Goal: Information Seeking & Learning: Compare options

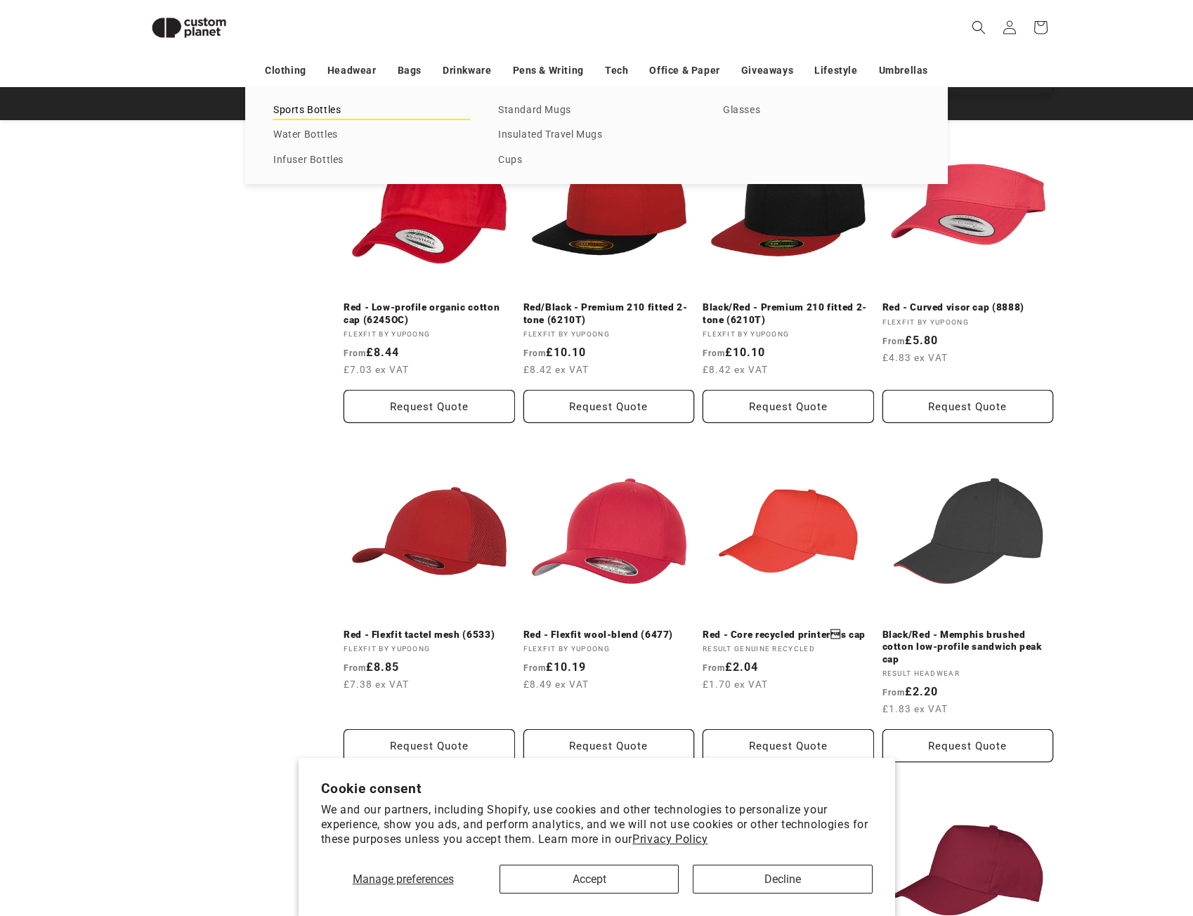
click at [297, 118] on link "Sports Bottles" at bounding box center [371, 110] width 197 height 19
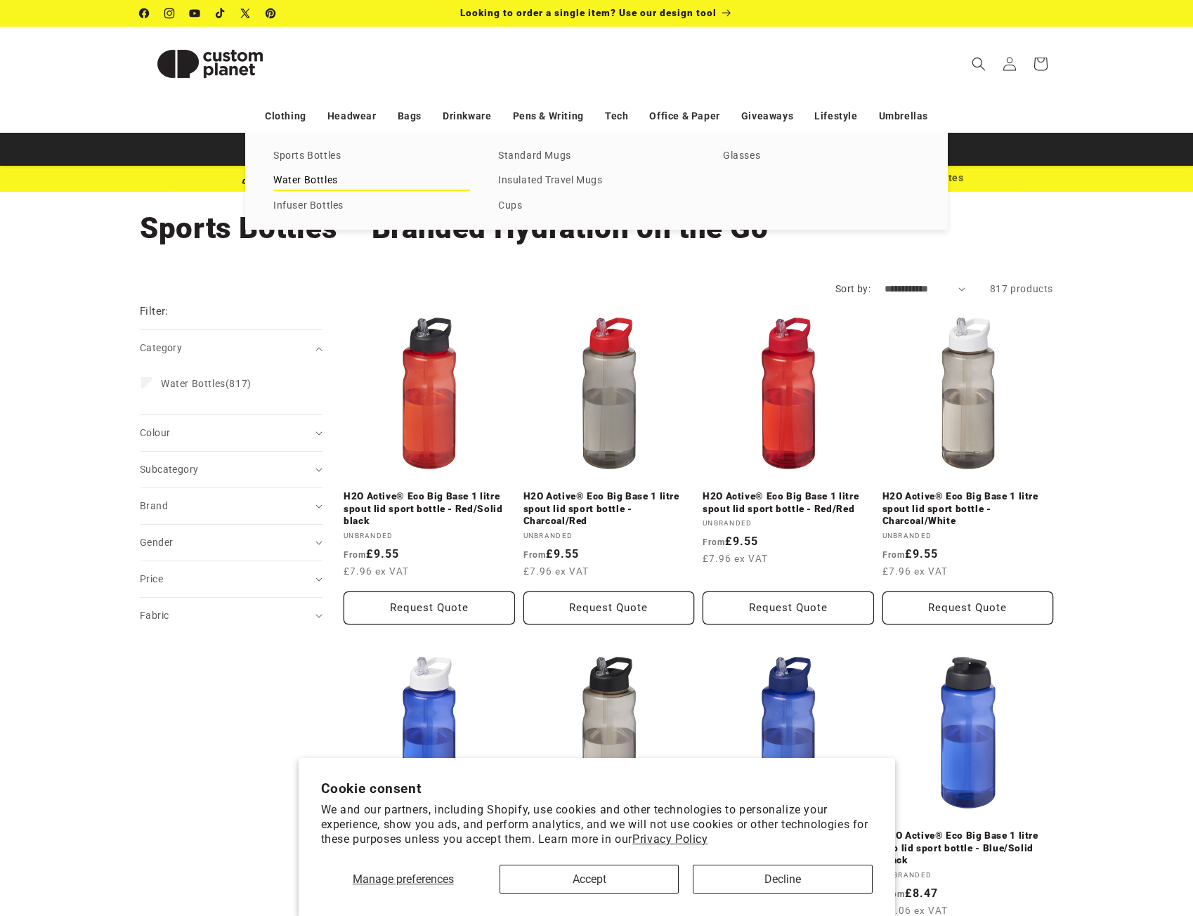
click at [335, 178] on link "Water Bottles" at bounding box center [371, 180] width 197 height 19
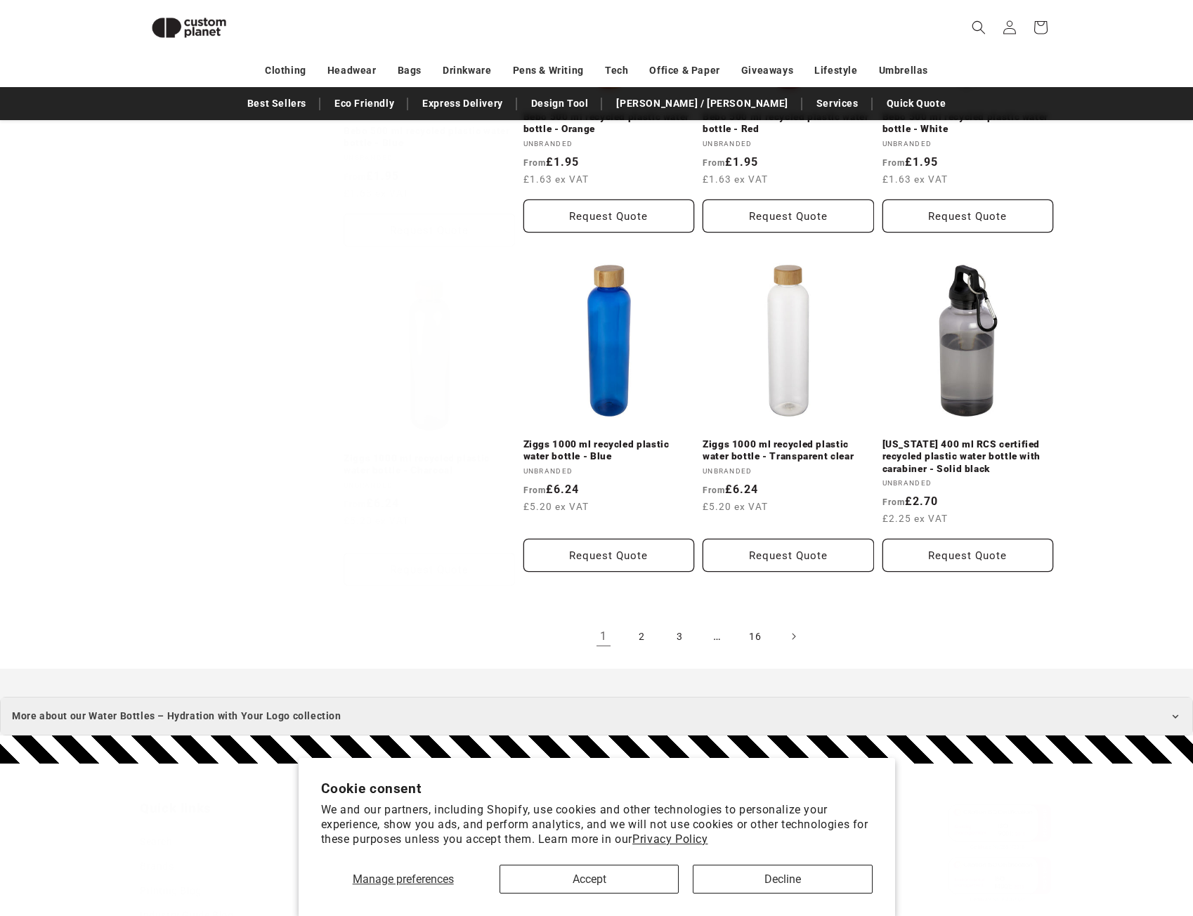
scroll to position [1386, 0]
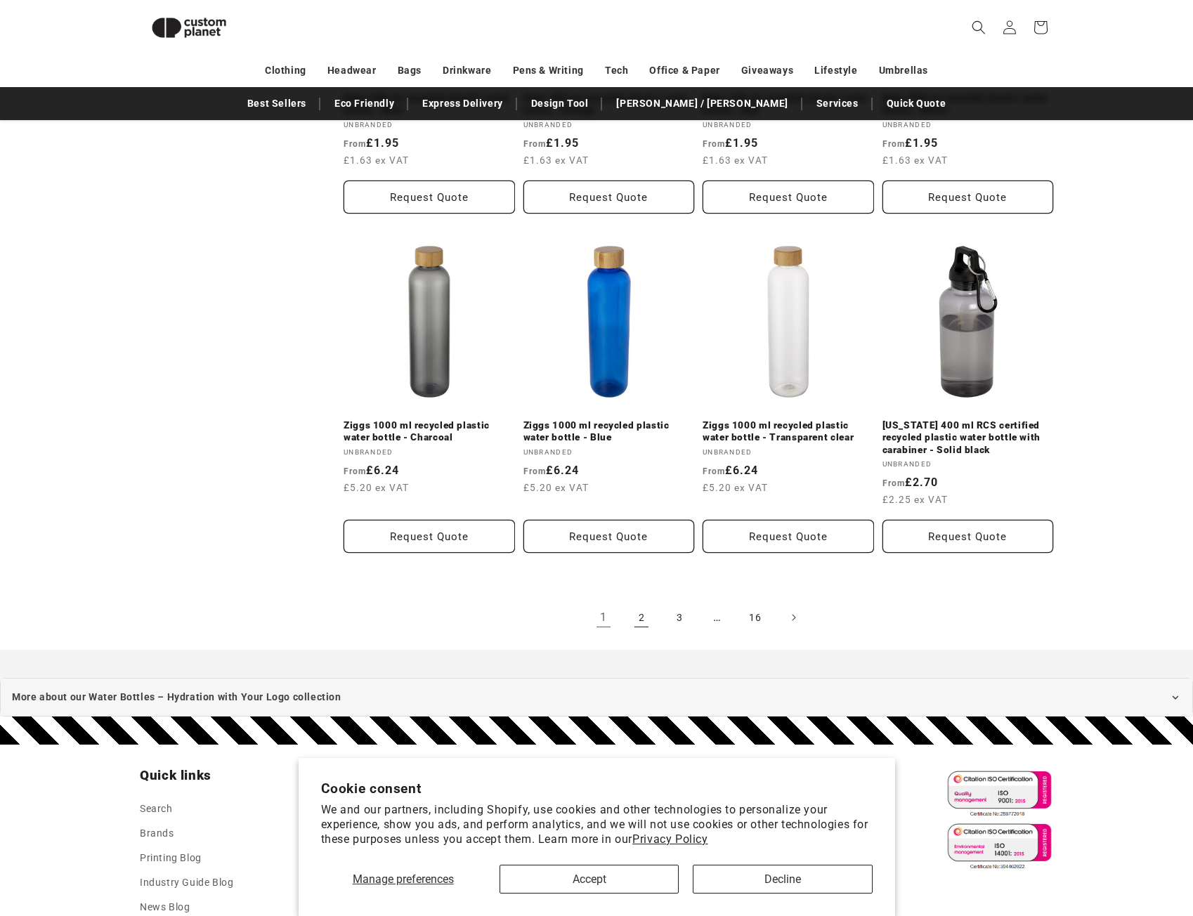
click at [648, 612] on link "2" at bounding box center [641, 617] width 31 height 31
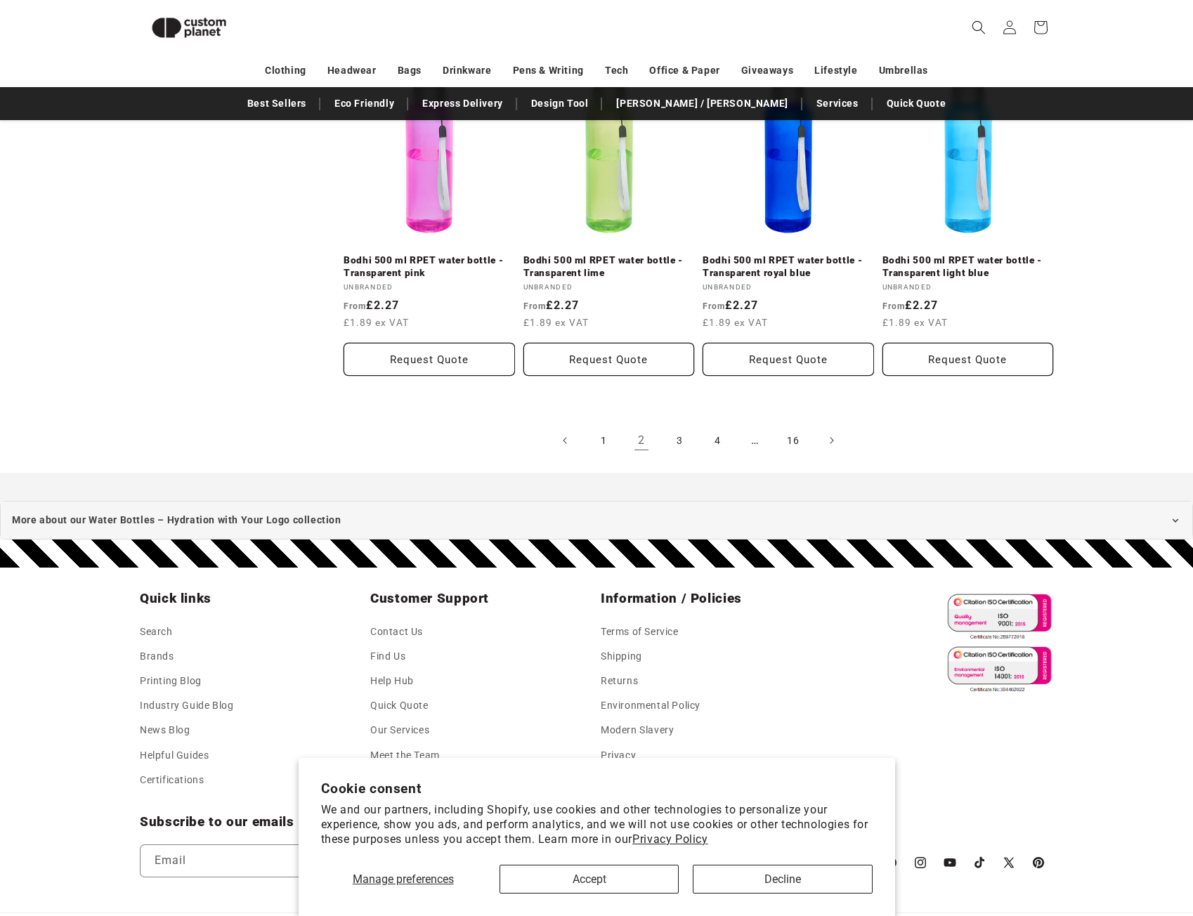
scroll to position [1632, 0]
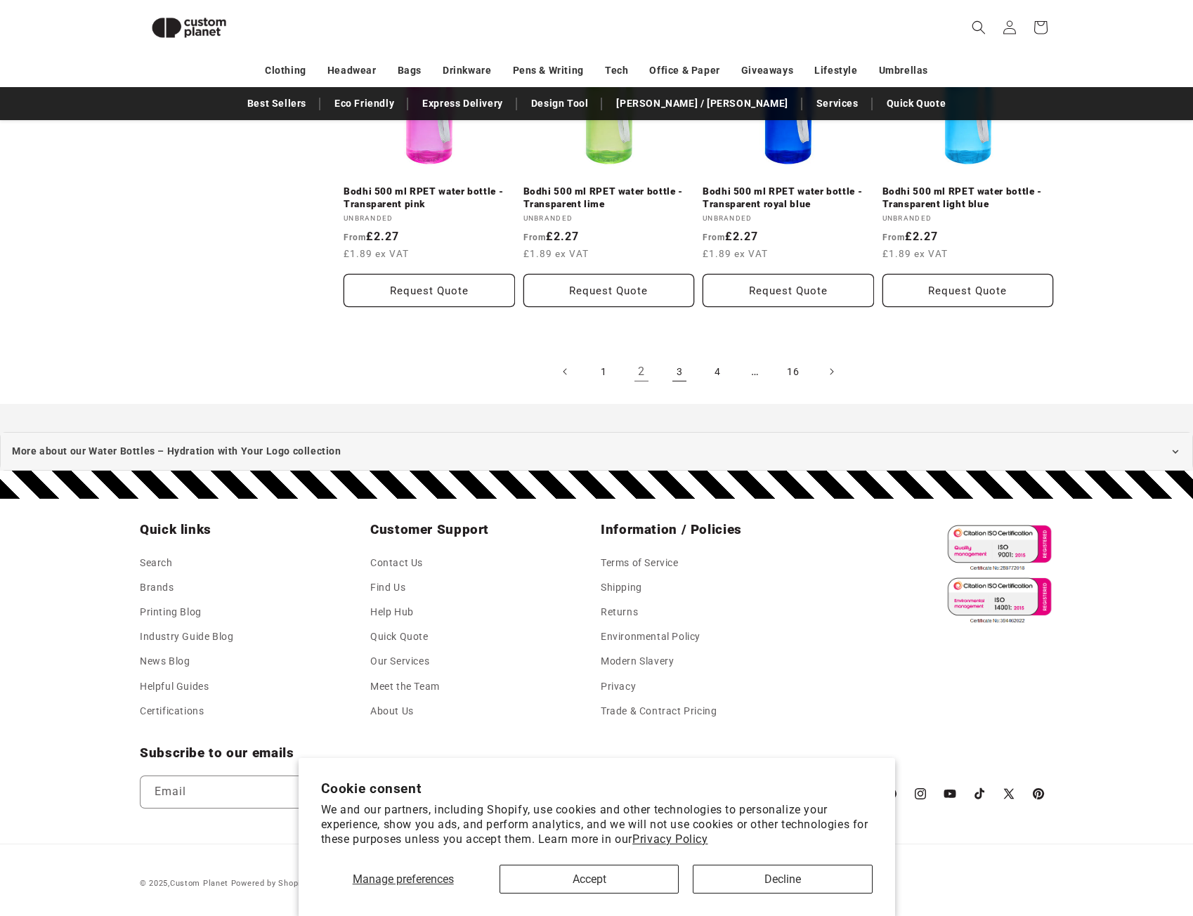
click at [672, 370] on link "3" at bounding box center [679, 371] width 31 height 31
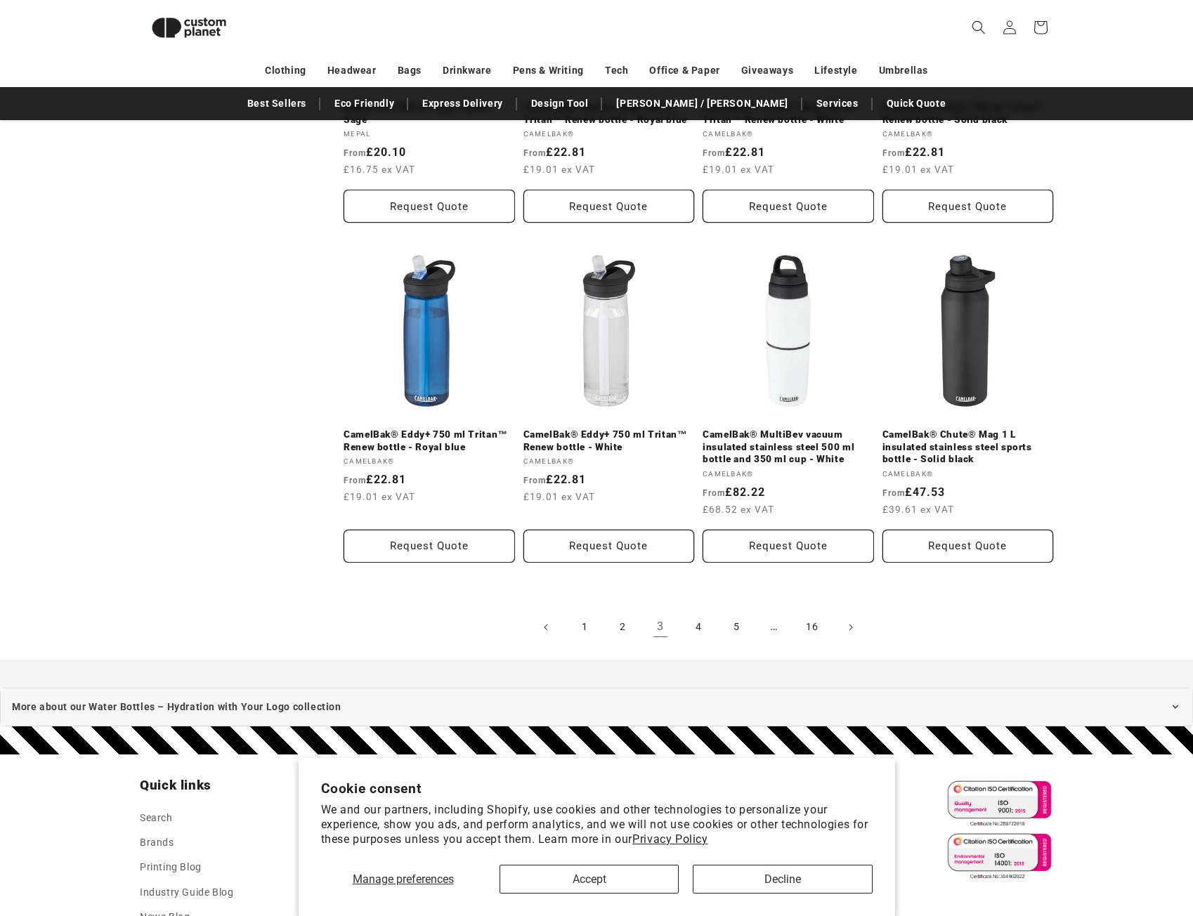
scroll to position [1386, 0]
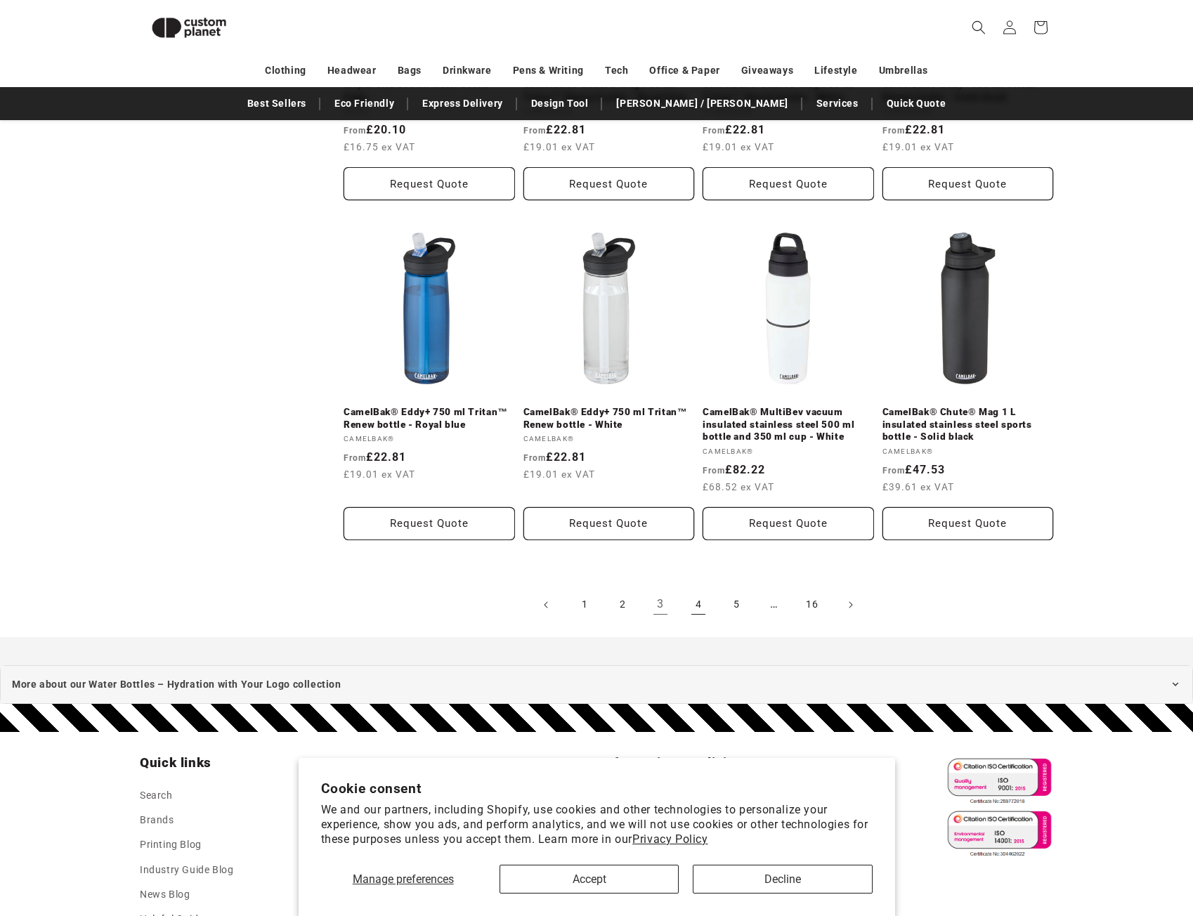
click at [703, 610] on link "4" at bounding box center [698, 605] width 31 height 31
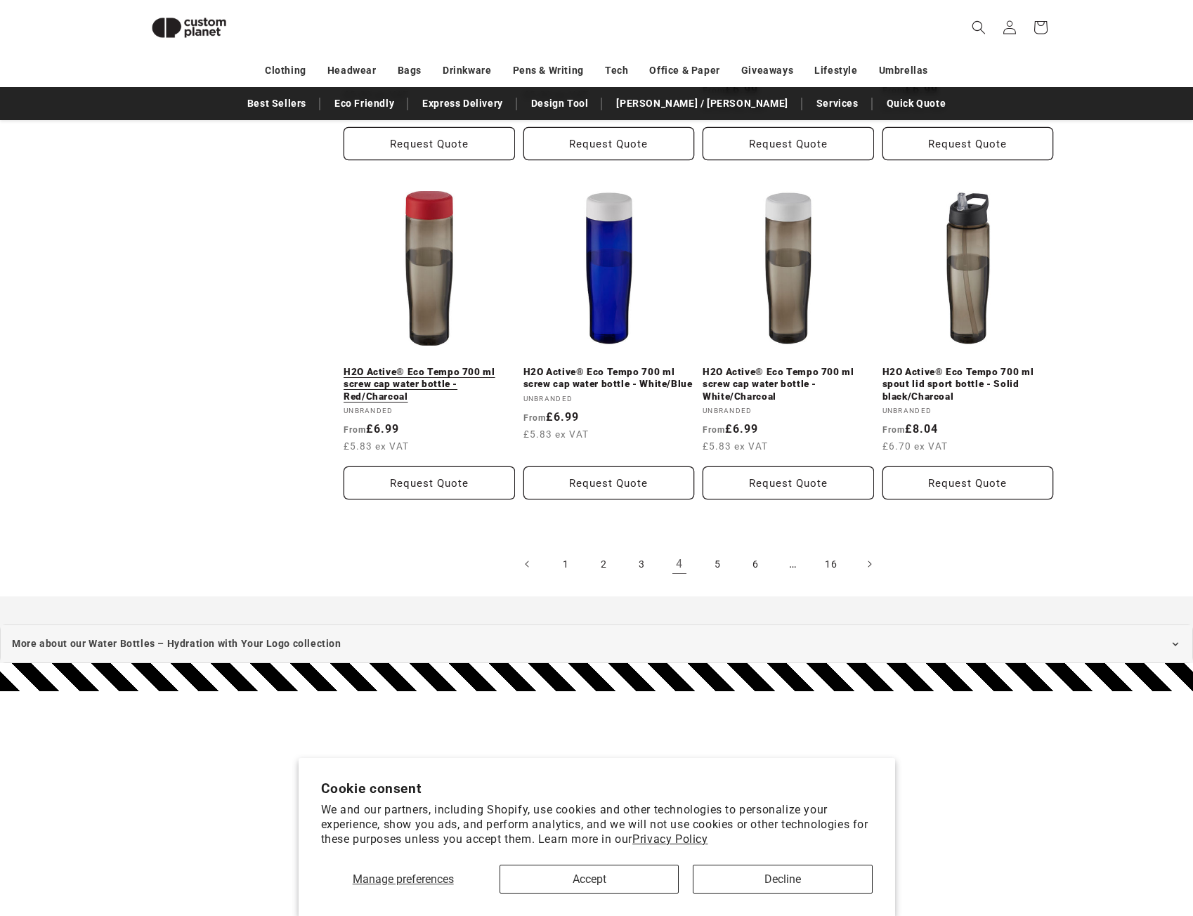
scroll to position [1527, 0]
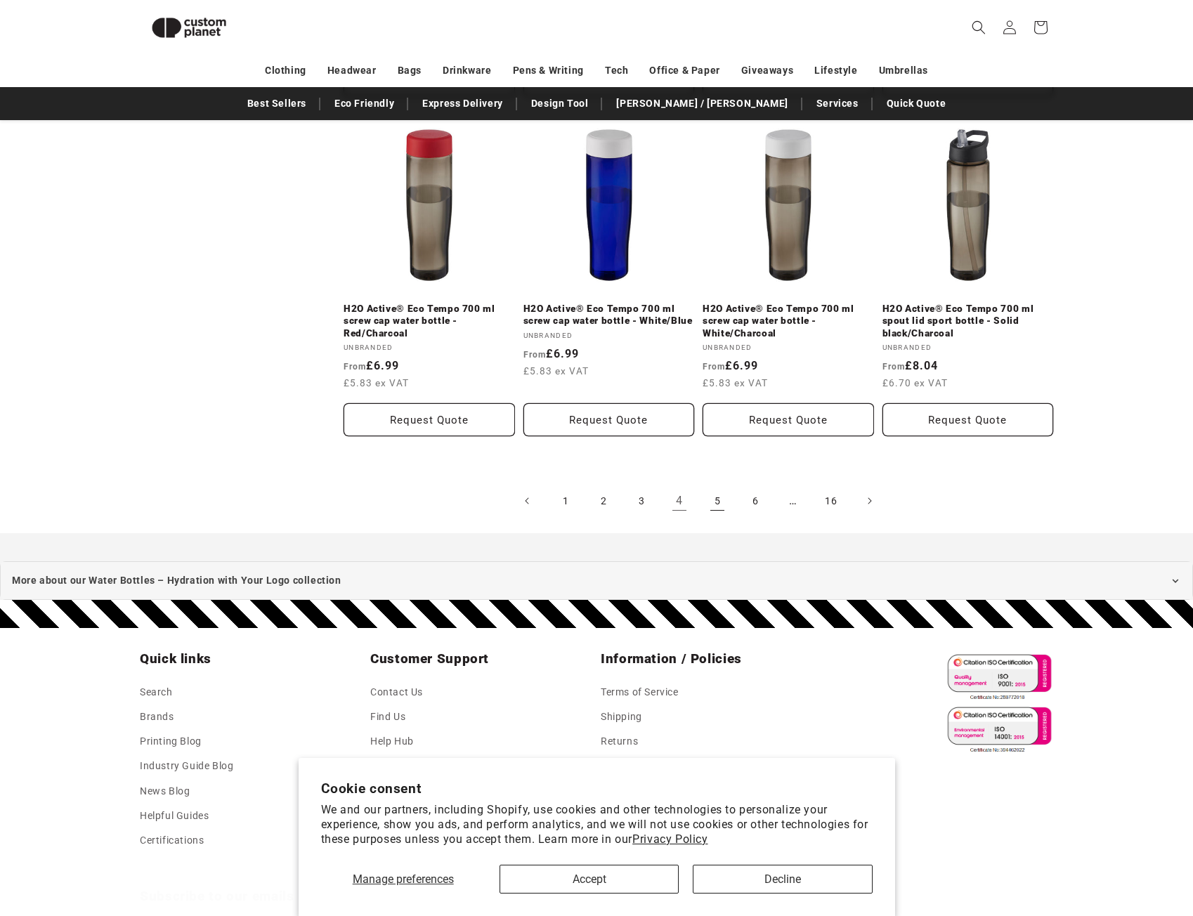
click at [714, 503] on link "5" at bounding box center [717, 501] width 31 height 31
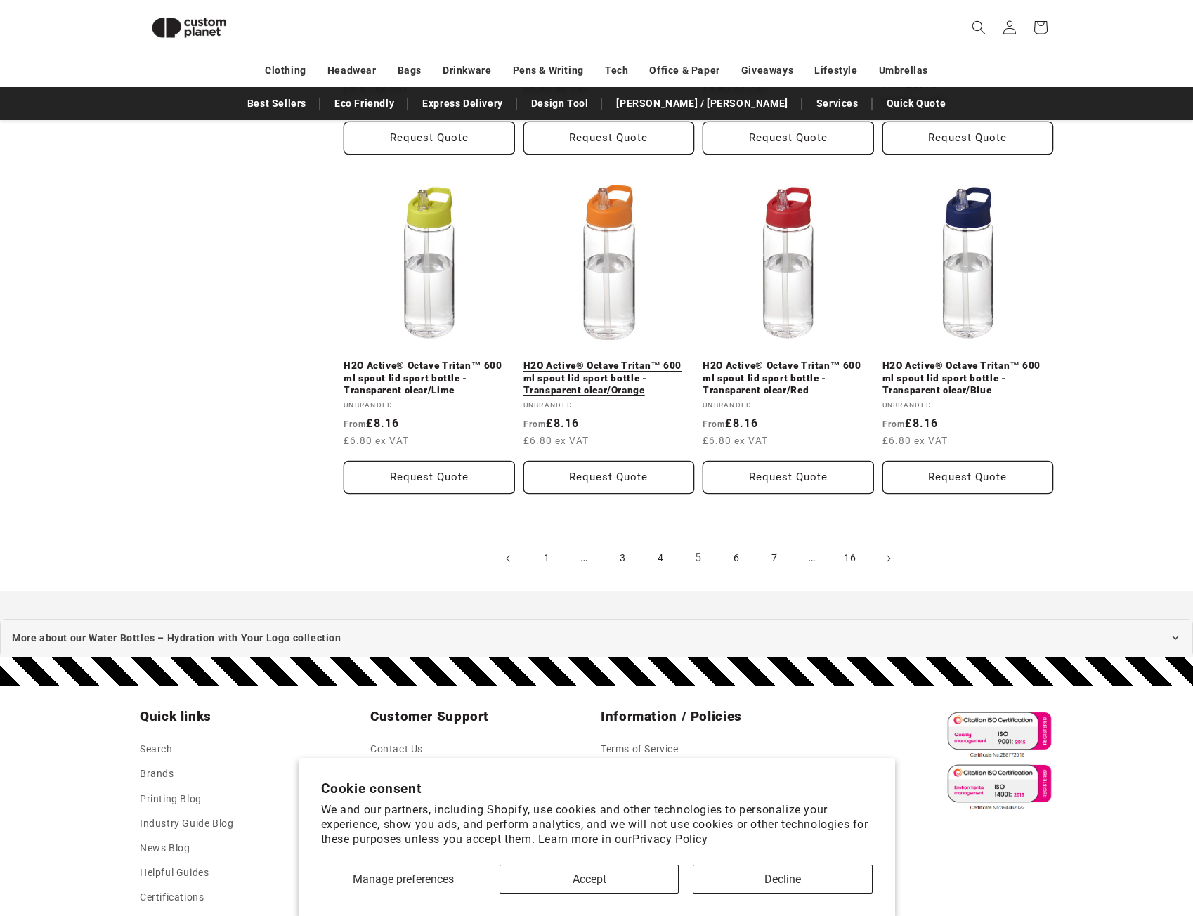
scroll to position [1644, 0]
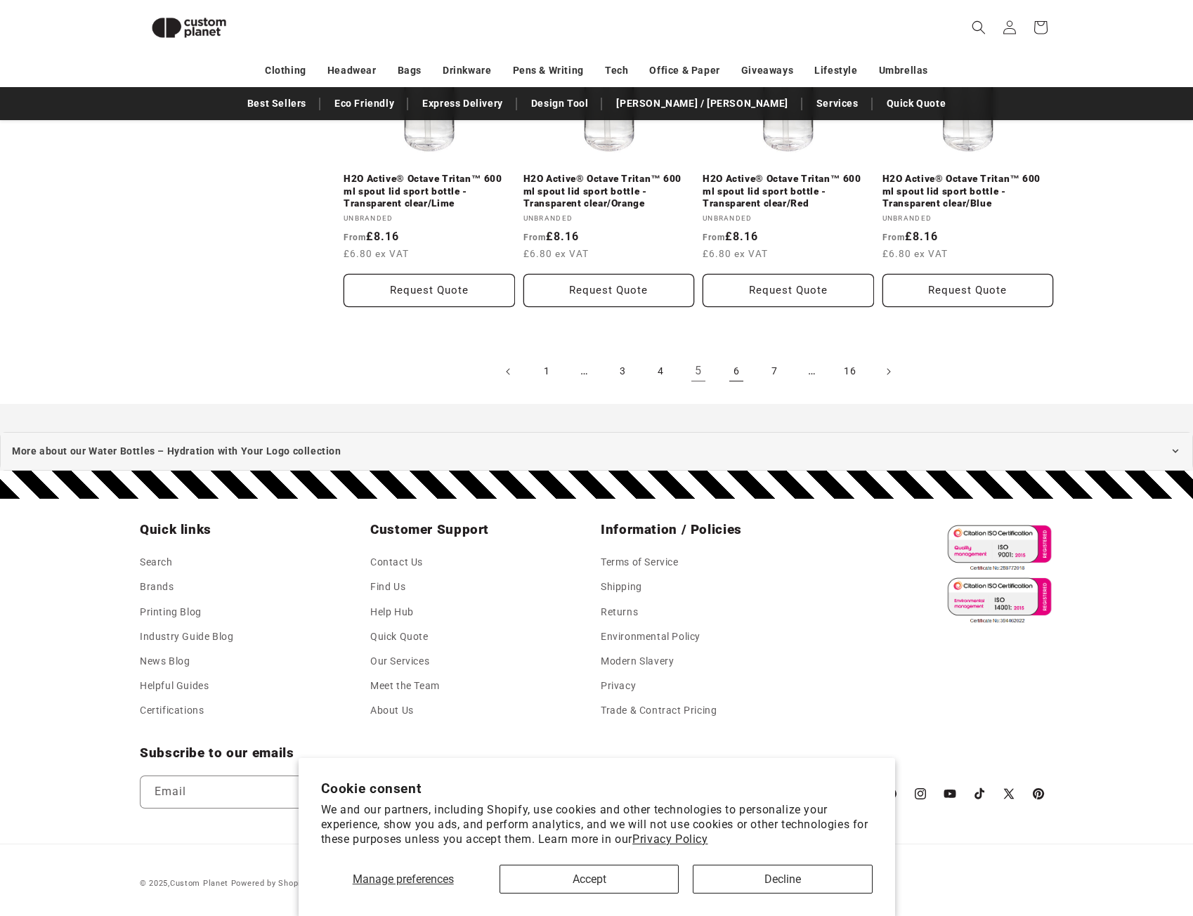
click at [738, 365] on link "6" at bounding box center [736, 371] width 31 height 31
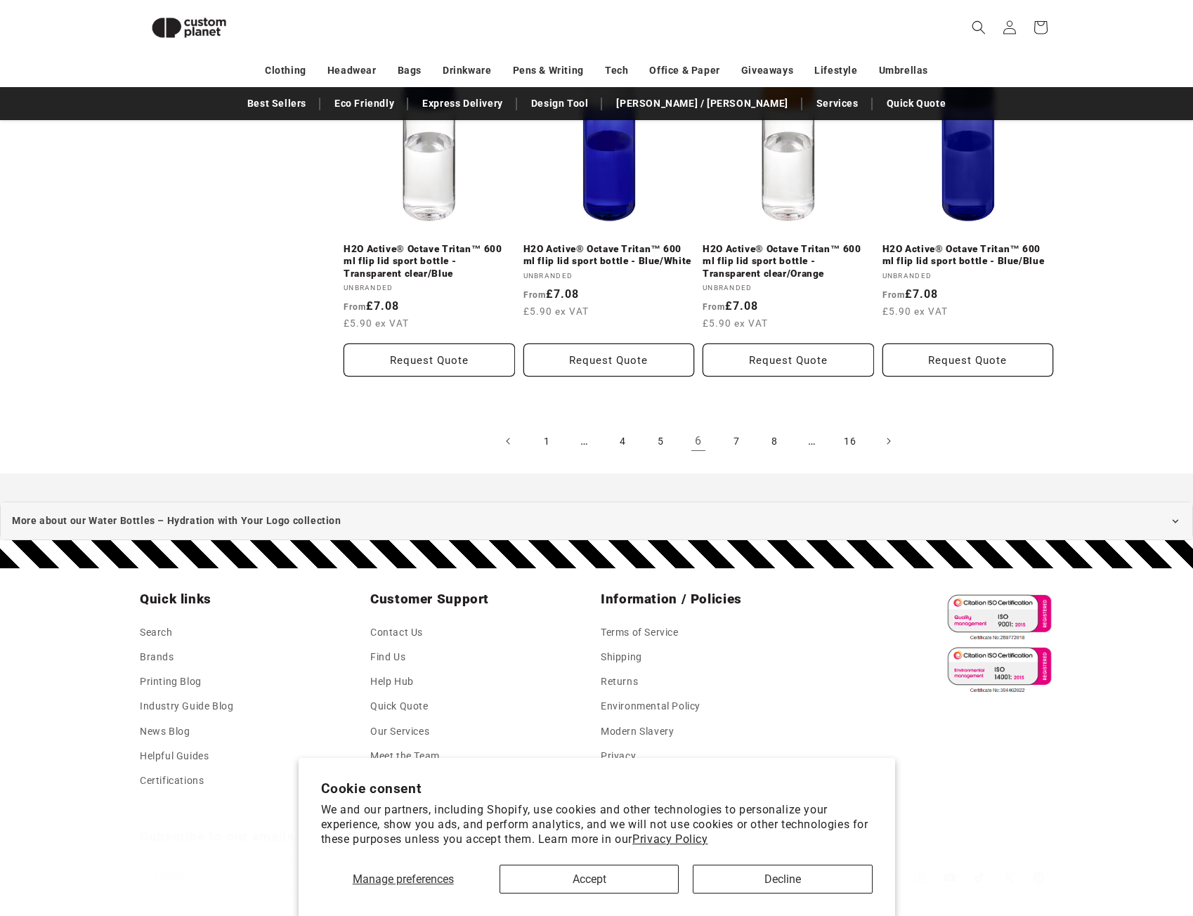
scroll to position [1598, 0]
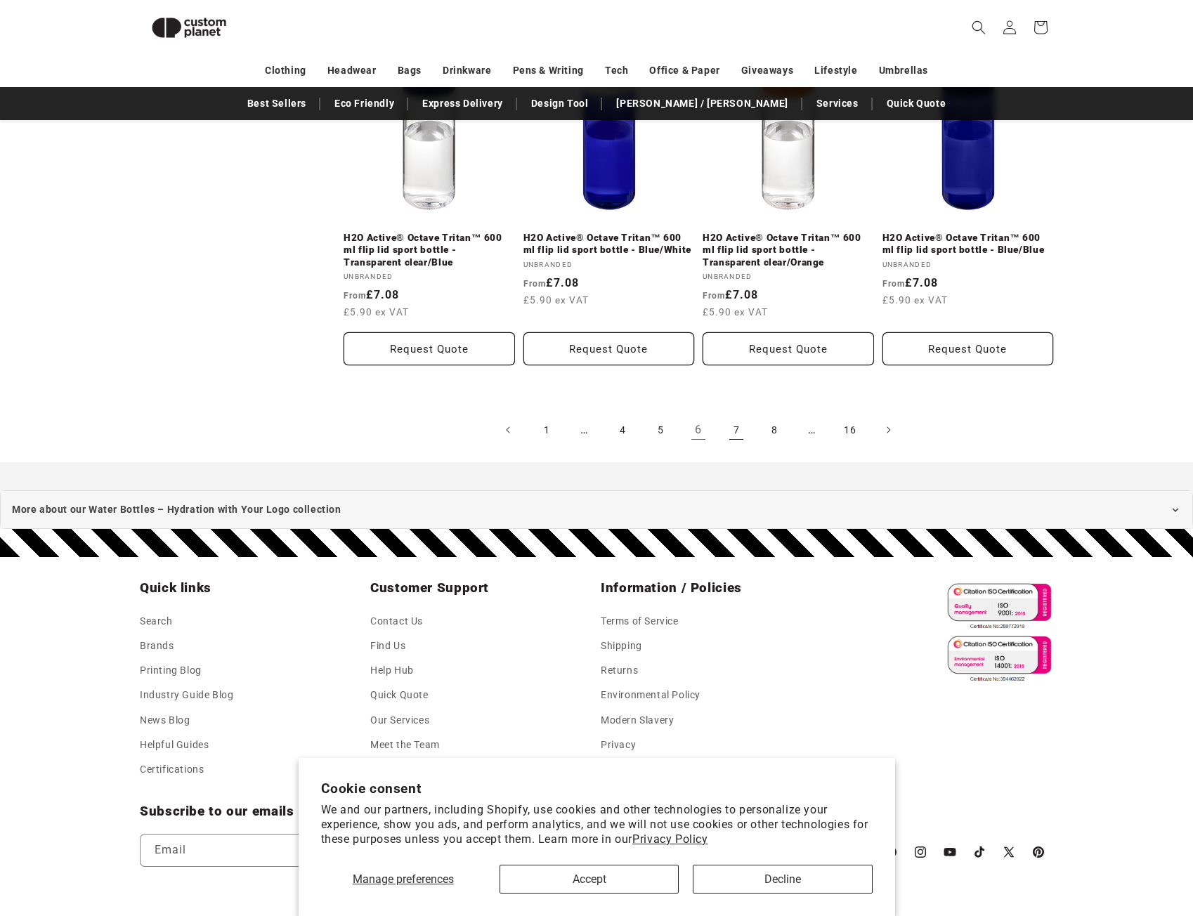
click at [729, 429] on link "7" at bounding box center [736, 430] width 31 height 31
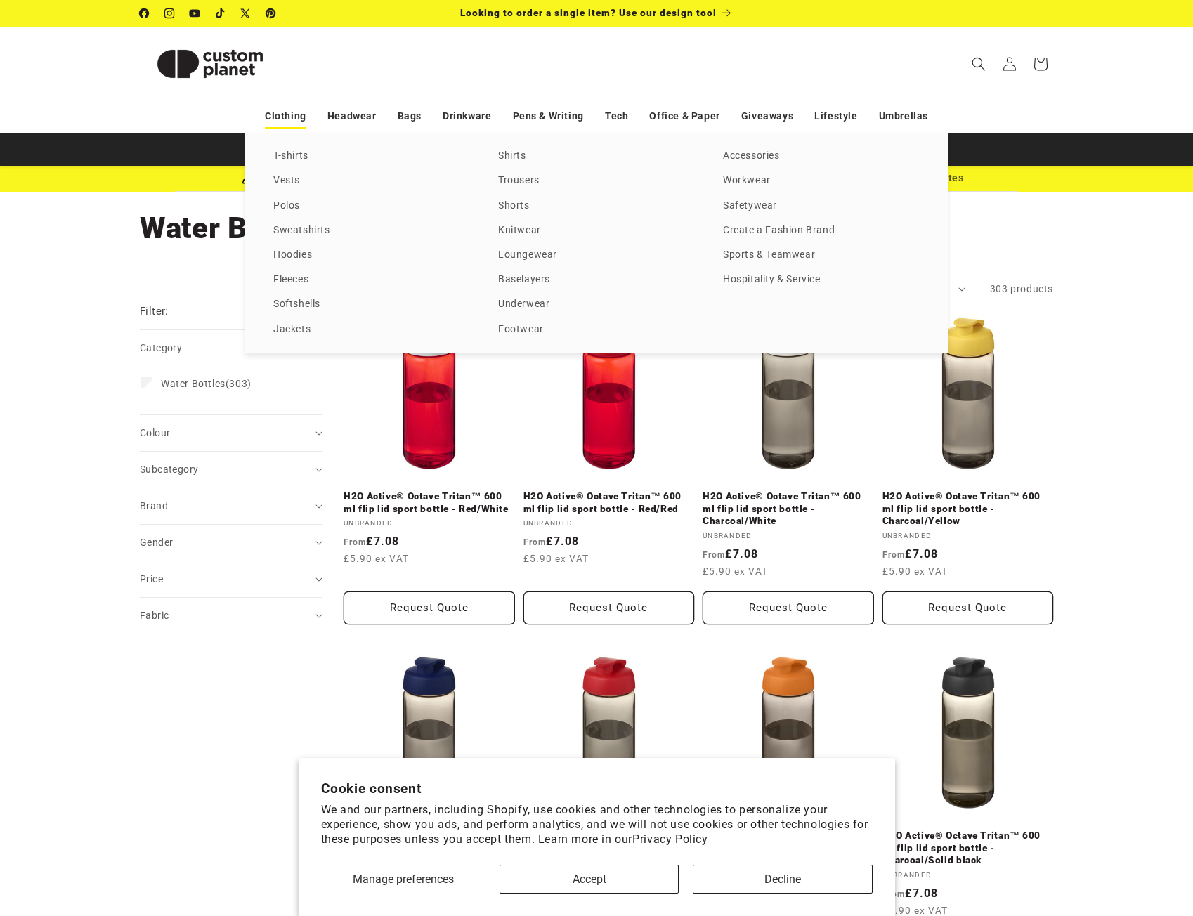
click at [301, 115] on link "Clothing" at bounding box center [285, 116] width 41 height 25
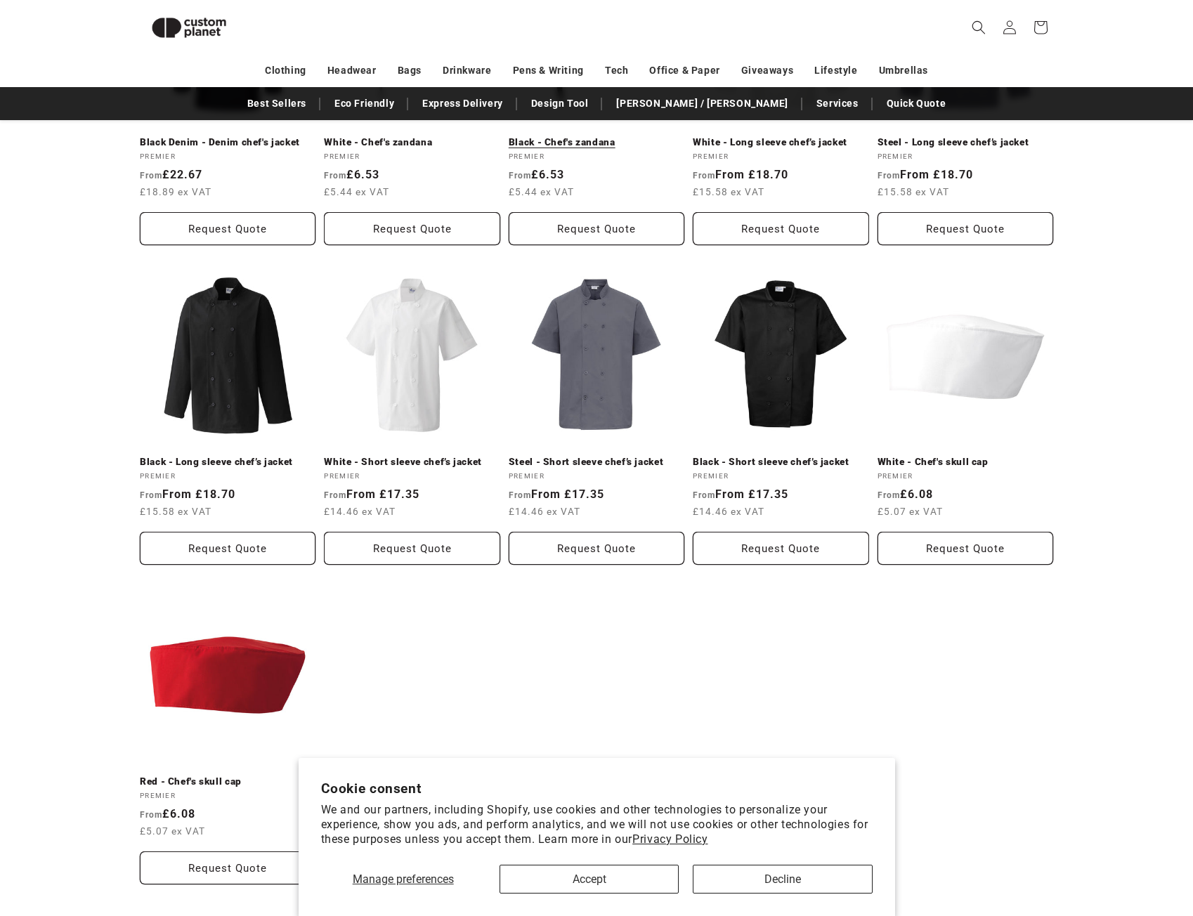
scroll to position [2159, 0]
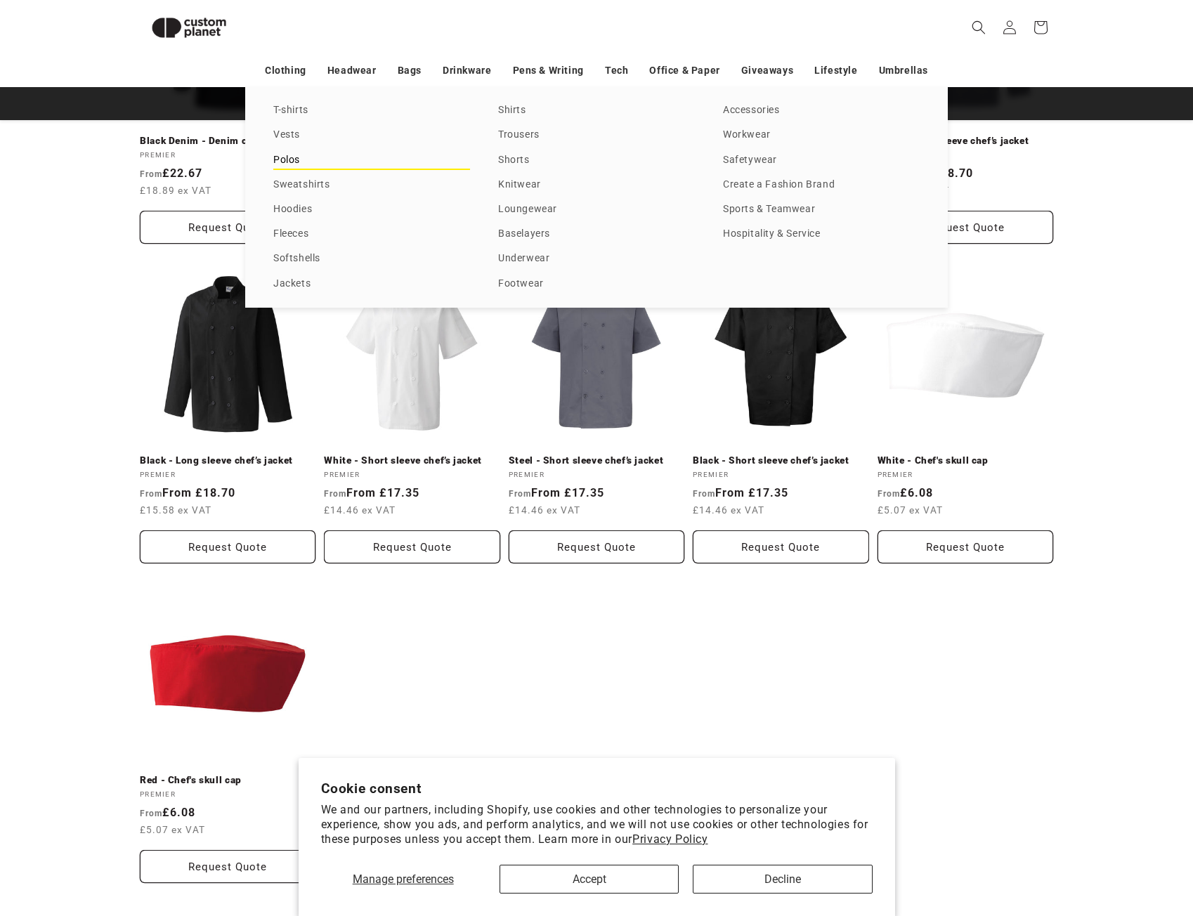
click at [287, 158] on link "Polos" at bounding box center [371, 160] width 197 height 19
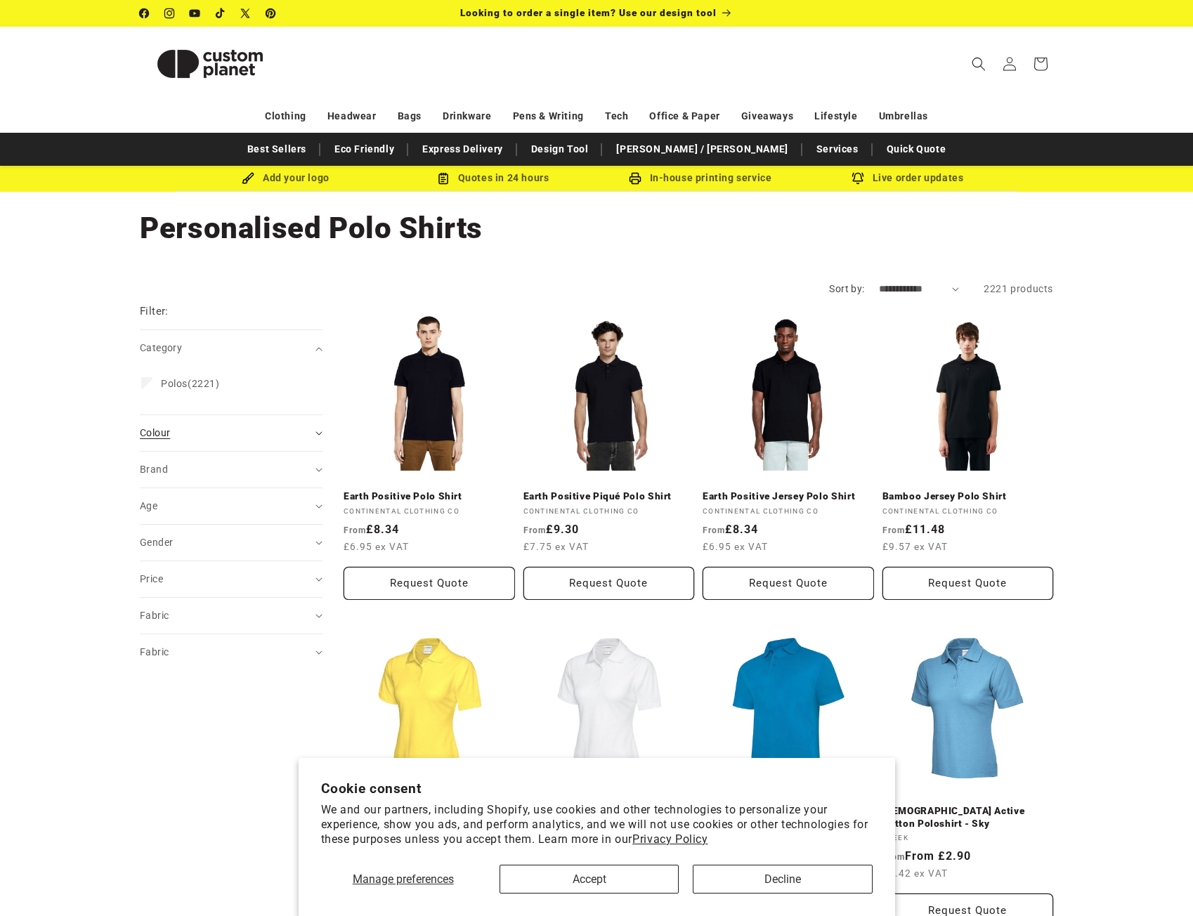
click at [225, 437] on div "Colour (0)" at bounding box center [225, 433] width 171 height 15
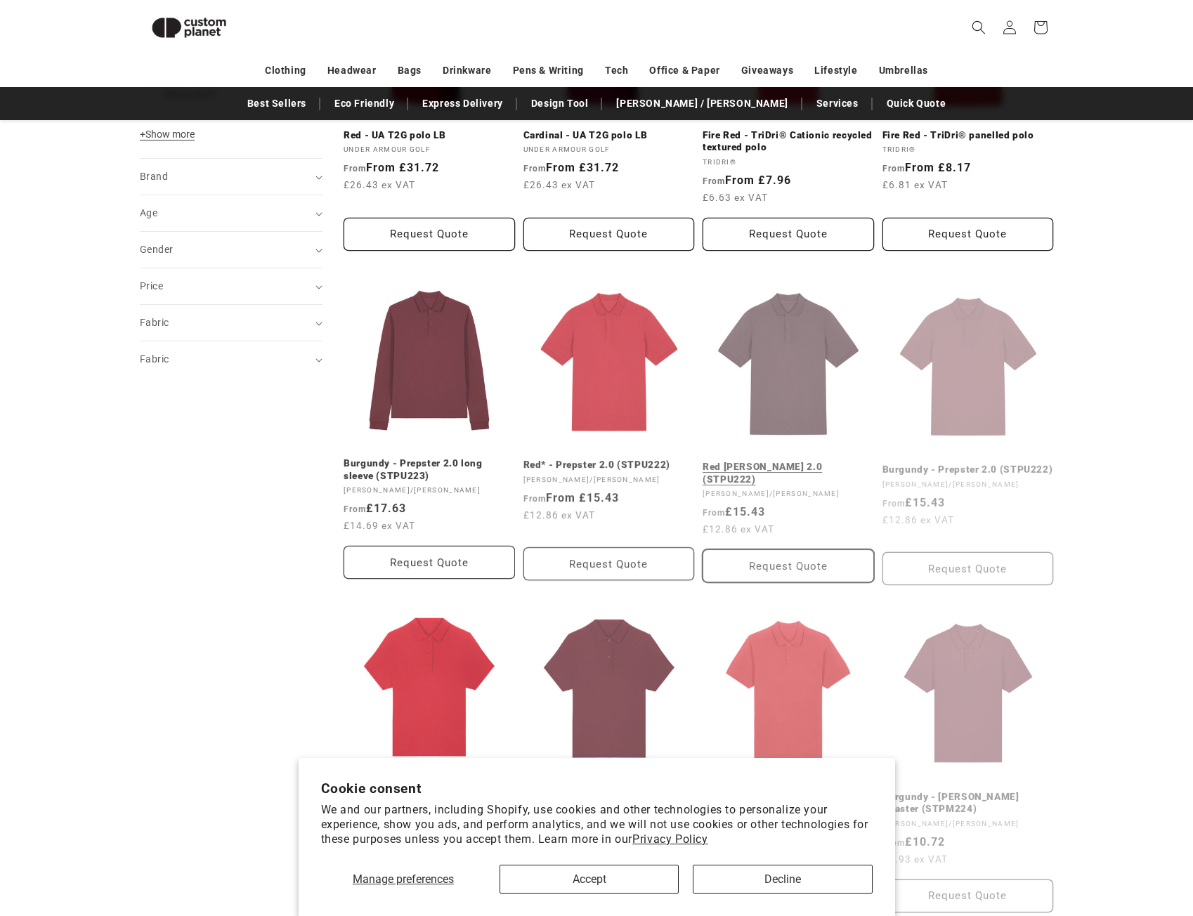
scroll to position [825, 0]
